Goal: Information Seeking & Learning: Learn about a topic

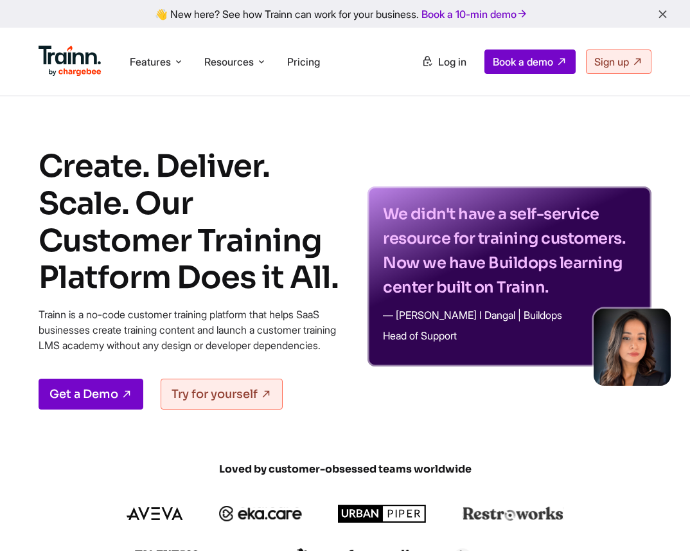
click at [461, 166] on div "We didn't have a self-service resource for training customers. Now we have Buil…" at bounding box center [510, 278] width 284 height 261
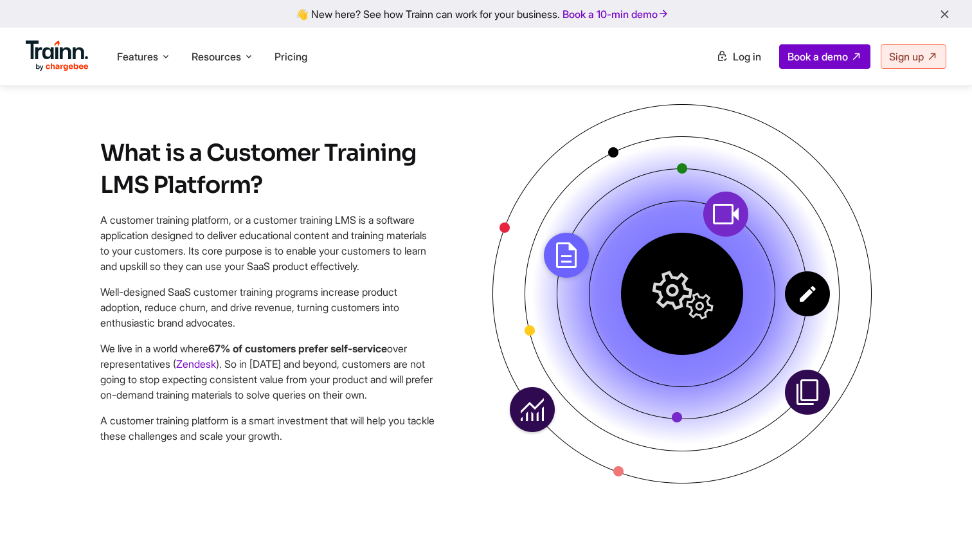
scroll to position [890, 0]
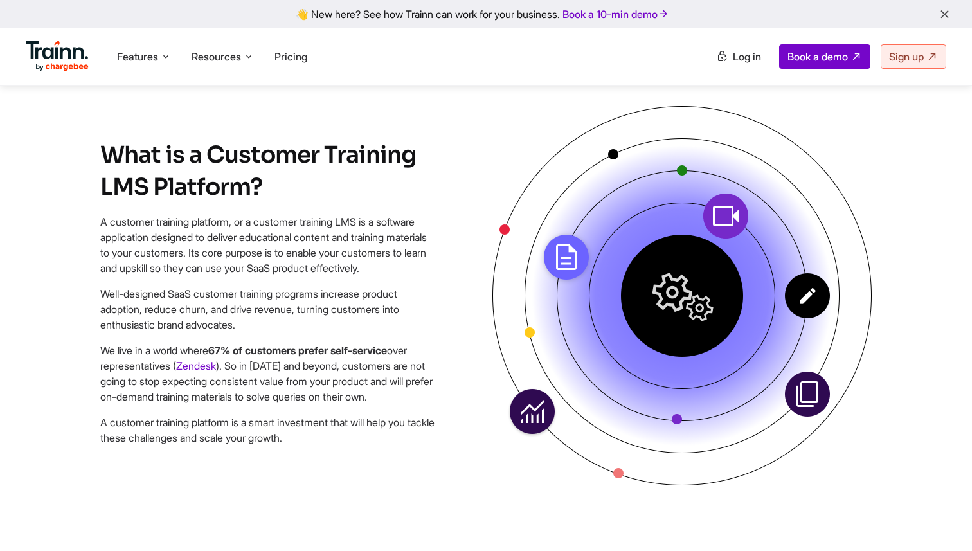
drag, startPoint x: 757, startPoint y: 321, endPoint x: 750, endPoint y: 321, distance: 7.1
